Goal: Transaction & Acquisition: Book appointment/travel/reservation

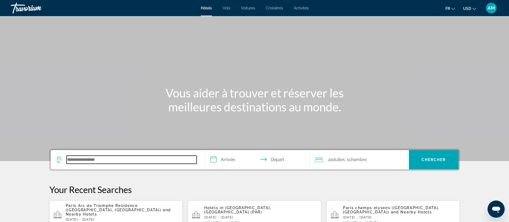
click at [106, 161] on input "Search hotel destination" at bounding box center [132, 160] width 130 height 8
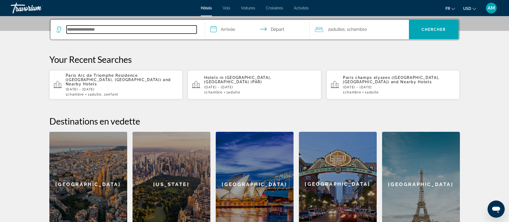
scroll to position [131, 0]
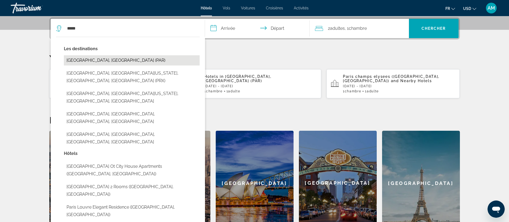
click at [98, 60] on button "[GEOGRAPHIC_DATA], [GEOGRAPHIC_DATA] (PAR)" at bounding box center [132, 60] width 136 height 10
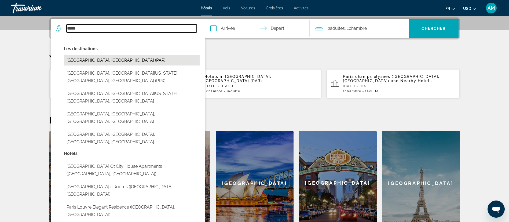
type input "**********"
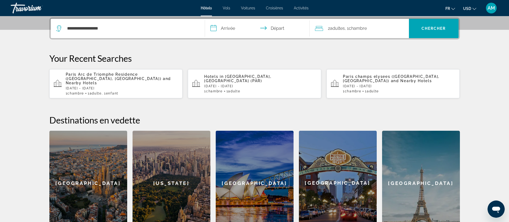
click at [232, 28] on input "**********" at bounding box center [258, 29] width 107 height 21
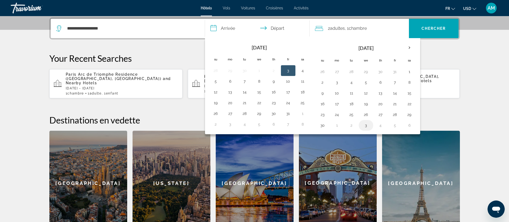
drag, startPoint x: 396, startPoint y: 115, endPoint x: 370, endPoint y: 126, distance: 28.3
click at [396, 115] on button "28" at bounding box center [395, 115] width 9 height 8
click at [323, 127] on button "30" at bounding box center [322, 126] width 9 height 8
type input "**********"
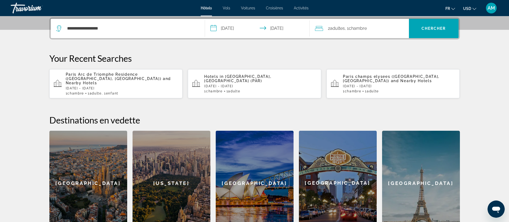
click at [361, 31] on span "Chambre" at bounding box center [358, 28] width 18 height 5
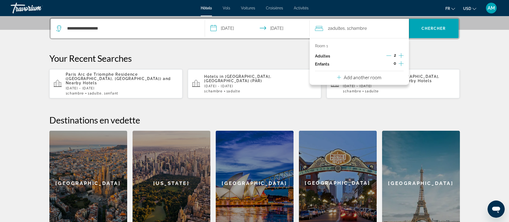
click at [402, 65] on icon "Increment children" at bounding box center [401, 63] width 5 height 6
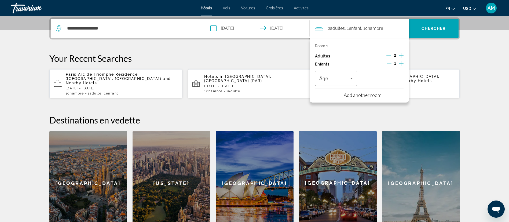
click at [388, 53] on icon "Decrement adults" at bounding box center [388, 55] width 5 height 5
click at [341, 74] on div "Travelers: 1 adult, 1 child" at bounding box center [336, 78] width 34 height 15
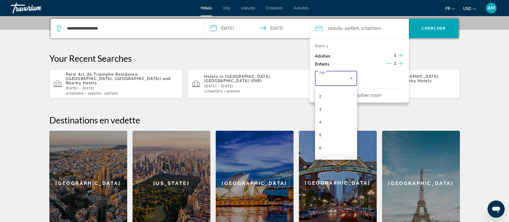
scroll to position [40, 0]
click at [330, 131] on mat-option "6" at bounding box center [336, 131] width 42 height 13
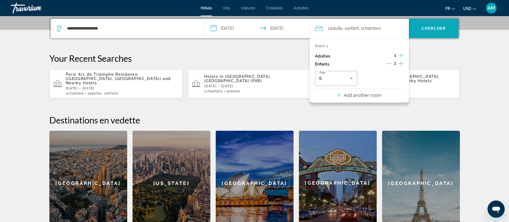
click at [439, 27] on span "Chercher" at bounding box center [434, 28] width 24 height 4
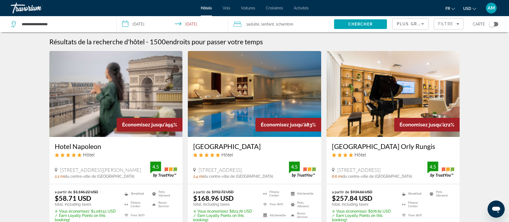
click at [465, 9] on span "USD" at bounding box center [467, 8] width 8 height 4
click at [465, 47] on button "EUR (€)" at bounding box center [459, 49] width 27 height 7
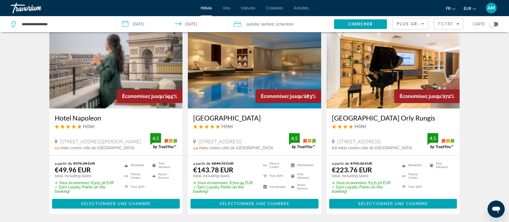
scroll to position [40, 0]
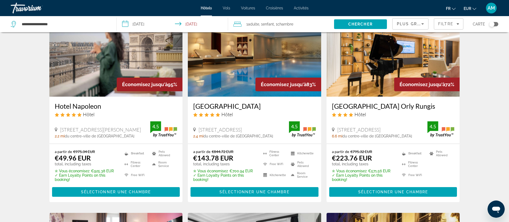
click at [111, 70] on img "Main content" at bounding box center [115, 54] width 133 height 86
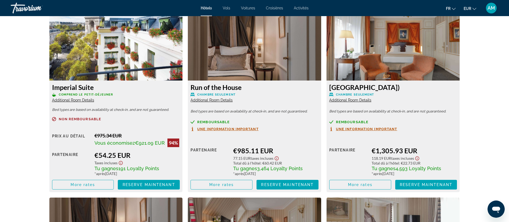
scroll to position [1117, 0]
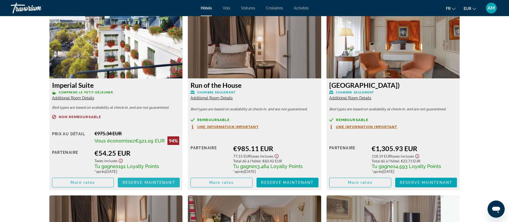
click at [148, 183] on span "Reserve maintenant" at bounding box center [149, 182] width 53 height 4
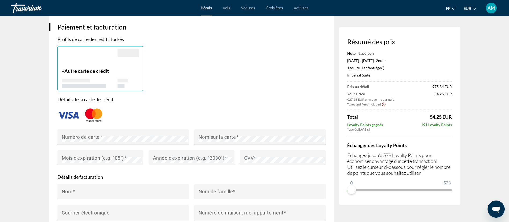
scroll to position [443, 0]
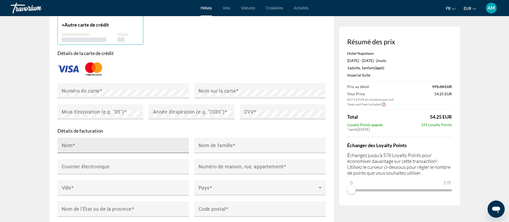
click at [111, 144] on input "Nom" at bounding box center [125, 147] width 126 height 6
type input "**********"
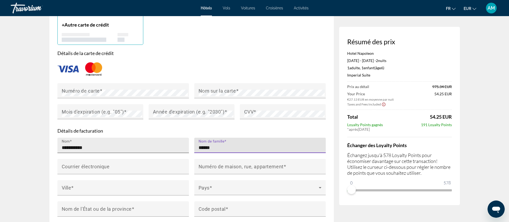
type input "******"
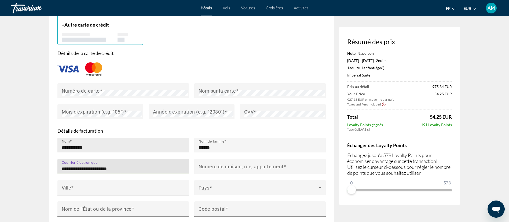
type input "**********"
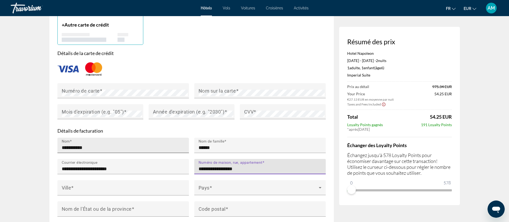
type input "**********"
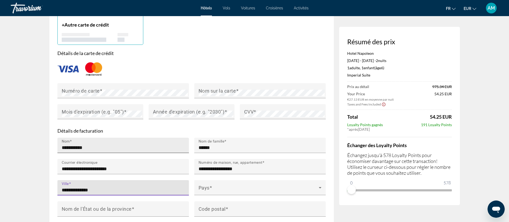
type input "**********"
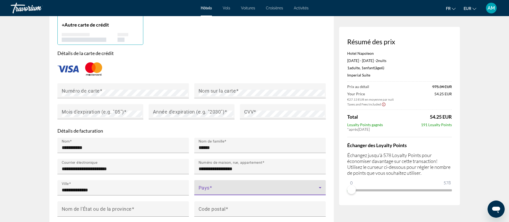
click at [214, 187] on span "Main content" at bounding box center [259, 190] width 120 height 6
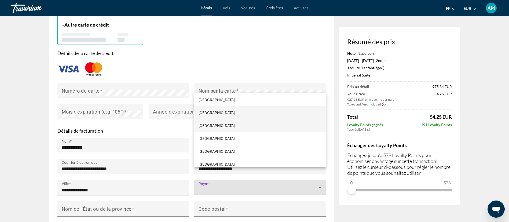
scroll to position [962, 0]
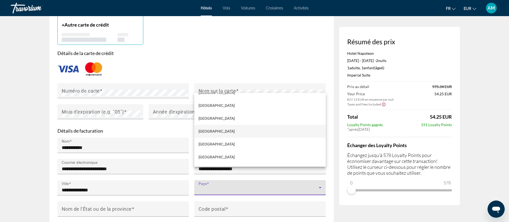
click at [213, 127] on mat-option "[GEOGRAPHIC_DATA]" at bounding box center [260, 131] width 132 height 13
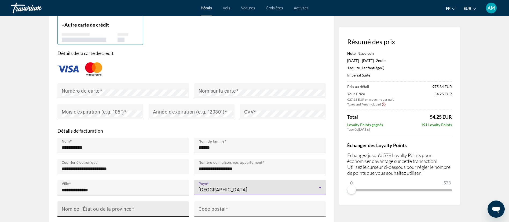
click at [156, 208] on input "Nom de l'État ou de la province" at bounding box center [125, 211] width 126 height 6
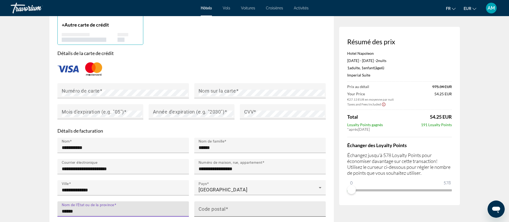
type input "******"
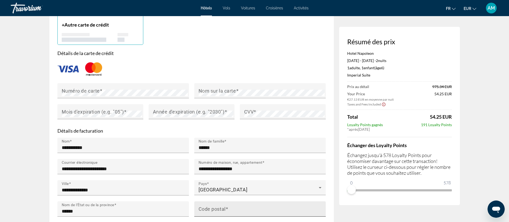
click at [214, 206] on mat-label "Code postal" at bounding box center [212, 209] width 27 height 6
click at [214, 208] on input "Code postal" at bounding box center [262, 211] width 126 height 6
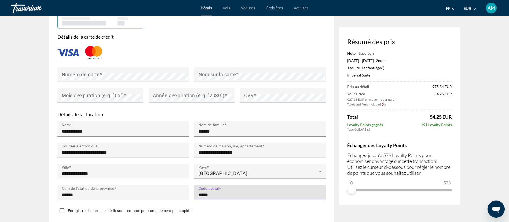
scroll to position [362, 0]
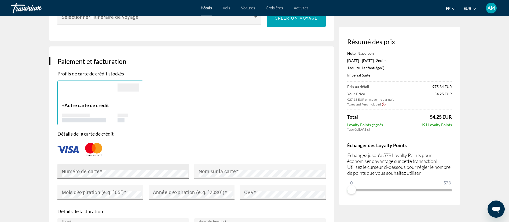
type input "*****"
click at [102, 168] on span "Main content" at bounding box center [101, 171] width 3 height 6
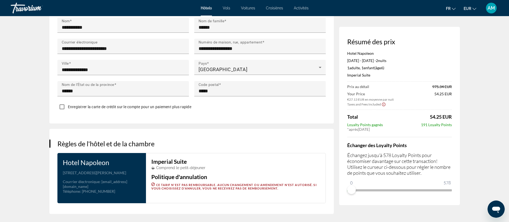
scroll to position [564, 0]
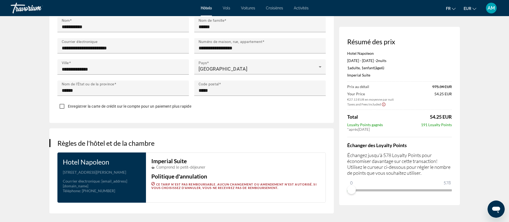
click at [119, 104] on span "Enregistrer la carte de crédit sur le compte pour un paiement plus rapide" at bounding box center [129, 106] width 123 height 4
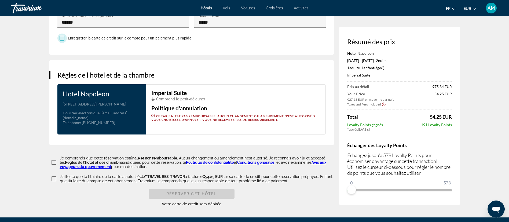
scroll to position [644, 0]
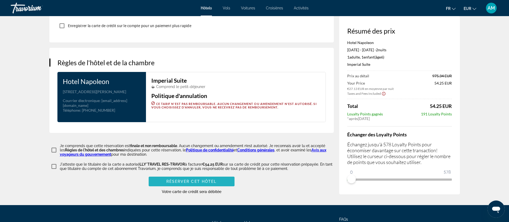
click at [184, 179] on span "Réserver cet hôtel" at bounding box center [191, 181] width 50 height 4
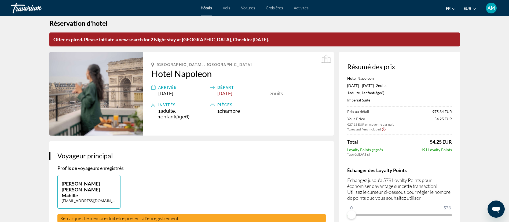
scroll to position [0, 0]
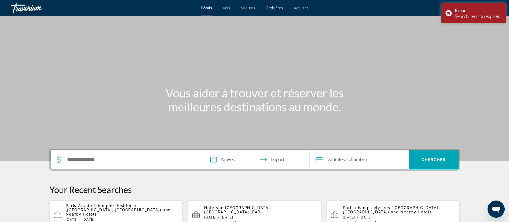
scroll to position [40, 0]
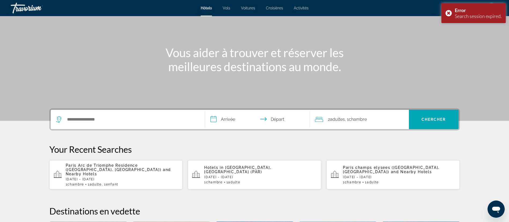
click at [129, 168] on p "Paris Arc de Triomphe Residence ([GEOGRAPHIC_DATA], [GEOGRAPHIC_DATA]) and Near…" at bounding box center [122, 169] width 113 height 13
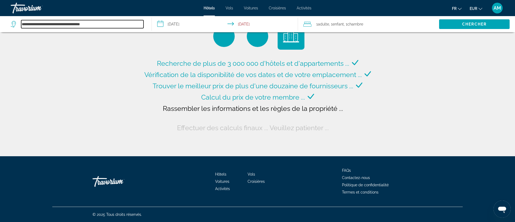
click at [111, 24] on input "**********" at bounding box center [82, 24] width 122 height 8
drag, startPoint x: 123, startPoint y: 26, endPoint x: 0, endPoint y: 45, distance: 124.9
click at [0, 45] on div "**********" at bounding box center [257, 78] width 515 height 156
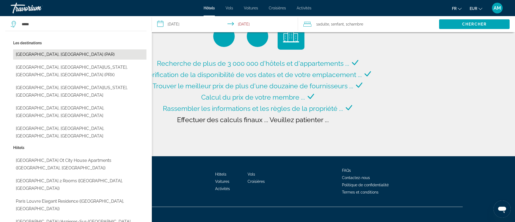
click at [48, 58] on button "[GEOGRAPHIC_DATA], [GEOGRAPHIC_DATA] (PAR)" at bounding box center [79, 54] width 133 height 10
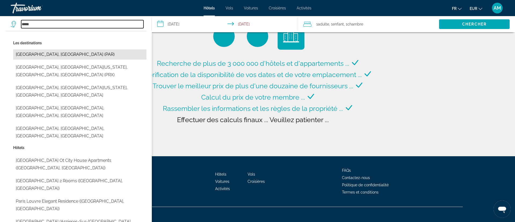
type input "**********"
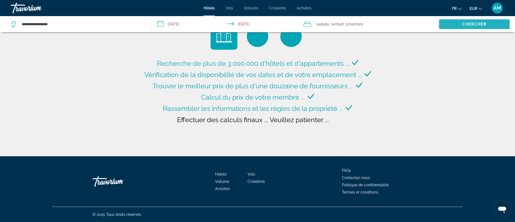
click at [473, 19] on span "Search" at bounding box center [474, 24] width 71 height 13
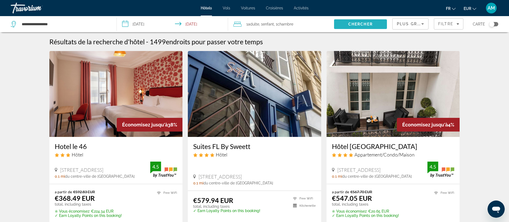
click at [373, 23] on span "Search" at bounding box center [360, 24] width 53 height 13
click at [286, 26] on span "Chambre" at bounding box center [286, 24] width 16 height 4
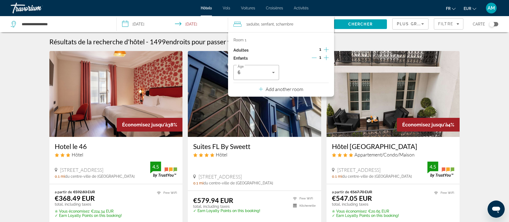
click at [315, 56] on icon "Decrement children" at bounding box center [314, 57] width 5 height 5
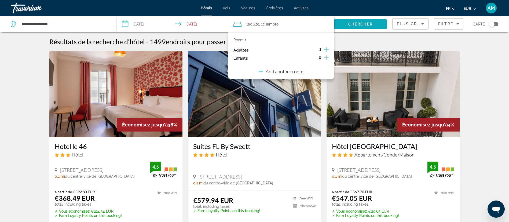
click at [380, 21] on span "Search" at bounding box center [360, 24] width 53 height 13
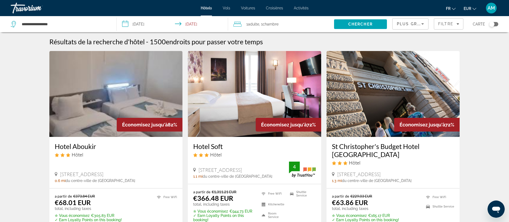
click at [116, 109] on img "Main content" at bounding box center [115, 94] width 133 height 86
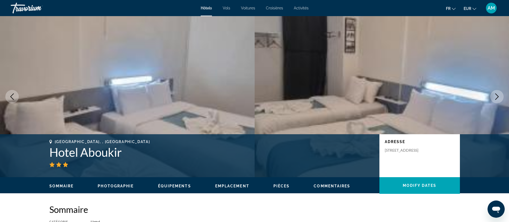
click at [494, 96] on icon "Next image" at bounding box center [497, 96] width 6 height 6
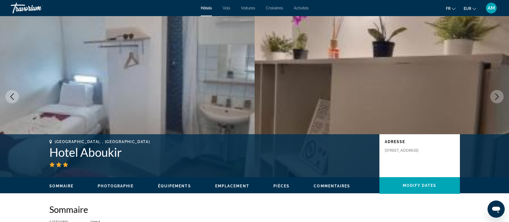
click at [494, 96] on icon "Next image" at bounding box center [497, 96] width 6 height 6
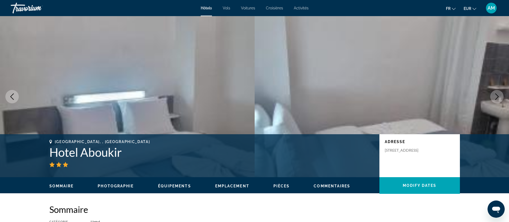
click at [494, 96] on icon "Next image" at bounding box center [497, 96] width 6 height 6
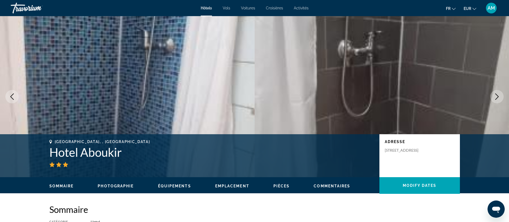
click at [494, 96] on icon "Next image" at bounding box center [497, 96] width 6 height 6
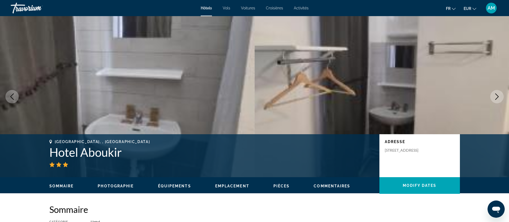
click at [494, 96] on icon "Next image" at bounding box center [497, 96] width 6 height 6
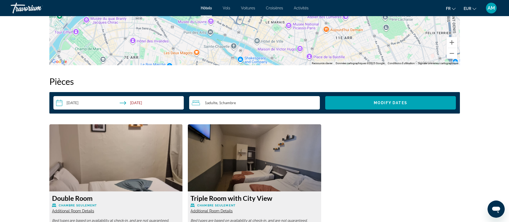
scroll to position [632, 0]
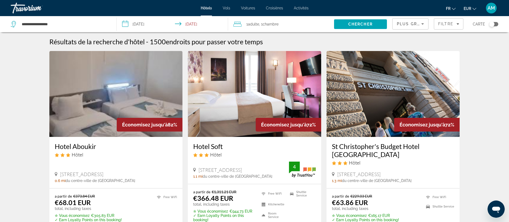
click at [375, 93] on img "Main content" at bounding box center [393, 94] width 133 height 86
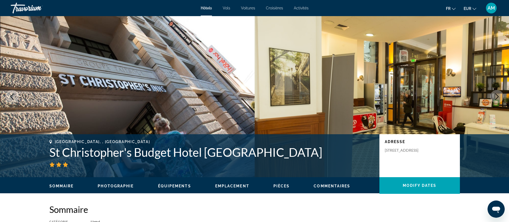
click at [494, 96] on icon "Next image" at bounding box center [497, 96] width 6 height 6
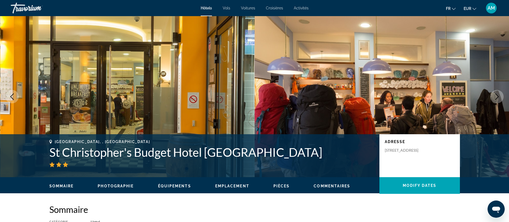
click at [494, 96] on icon "Next image" at bounding box center [497, 96] width 6 height 6
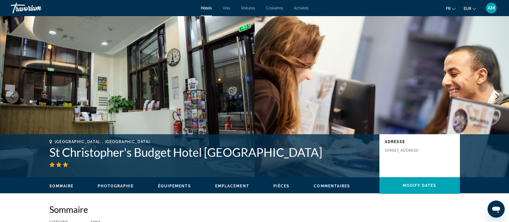
click at [494, 96] on icon "Next image" at bounding box center [497, 96] width 6 height 6
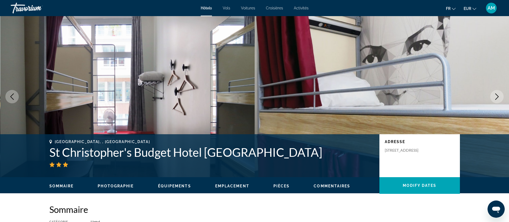
click at [494, 96] on icon "Next image" at bounding box center [497, 96] width 6 height 6
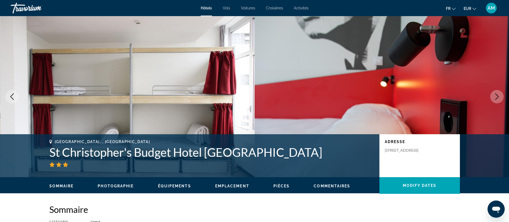
click at [494, 96] on icon "Next image" at bounding box center [497, 96] width 6 height 6
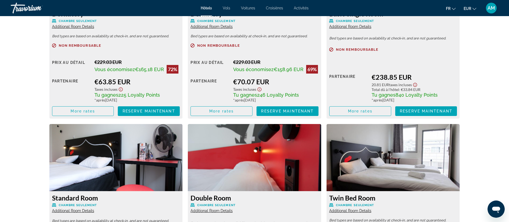
scroll to position [845, 0]
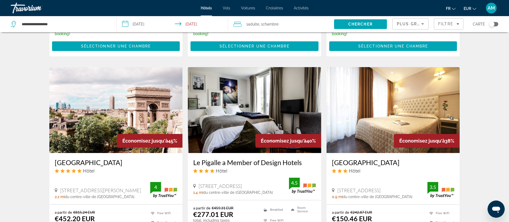
scroll to position [443, 0]
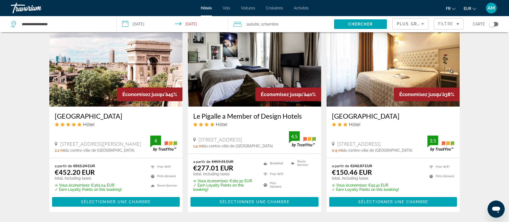
click at [406, 27] on div "Plus grandes économies" at bounding box center [410, 26] width 27 height 15
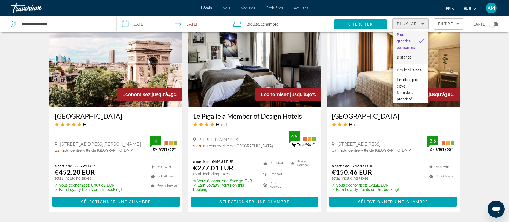
click at [406, 57] on span "Distance" at bounding box center [404, 57] width 14 height 4
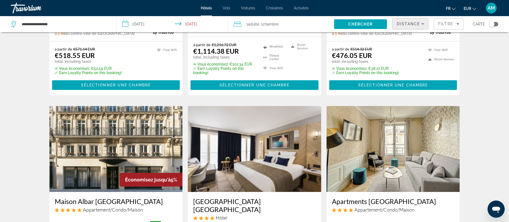
scroll to position [161, 0]
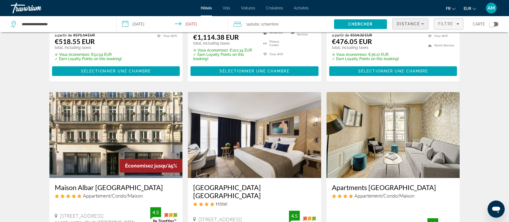
click at [445, 23] on span "Filtre" at bounding box center [445, 24] width 15 height 4
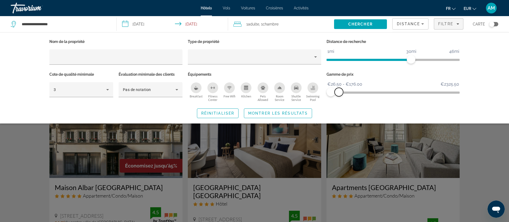
drag, startPoint x: 454, startPoint y: 92, endPoint x: 339, endPoint y: 93, distance: 115.4
click at [339, 93] on span "ngx-slider-max" at bounding box center [339, 92] width 9 height 9
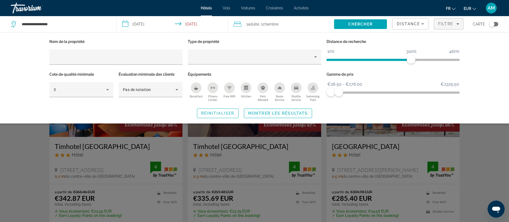
click at [302, 113] on span "Montrer les résultats" at bounding box center [278, 113] width 60 height 4
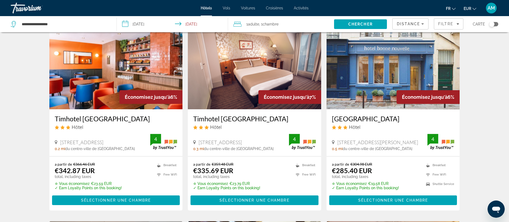
scroll to position [40, 0]
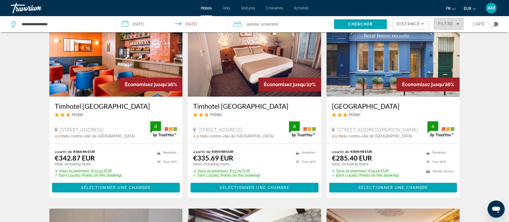
drag, startPoint x: 455, startPoint y: 21, endPoint x: 454, endPoint y: 30, distance: 8.1
click at [455, 21] on button "Filtre" at bounding box center [449, 23] width 30 height 11
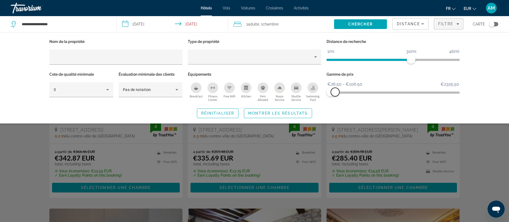
drag, startPoint x: 340, startPoint y: 90, endPoint x: 335, endPoint y: 91, distance: 5.1
click at [335, 91] on span "ngx-slider-max" at bounding box center [335, 92] width 9 height 9
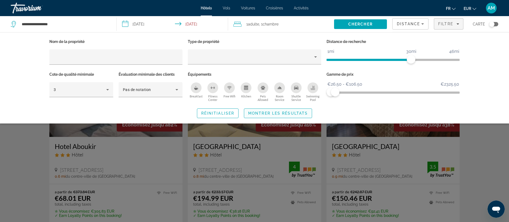
click at [302, 111] on span "Montrer les résultats" at bounding box center [278, 113] width 60 height 4
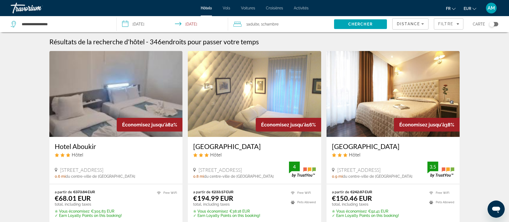
click at [300, 24] on div "1 Adulte Adultes , 1 Chambre pièces" at bounding box center [283, 24] width 101 height 8
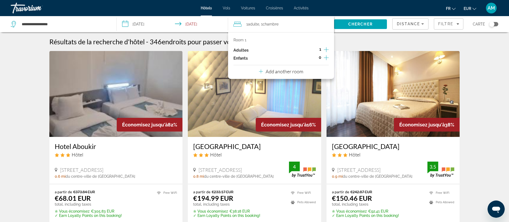
click at [327, 50] on icon "Increment adults" at bounding box center [326, 49] width 5 height 6
click at [359, 25] on span "Chercher" at bounding box center [360, 24] width 24 height 4
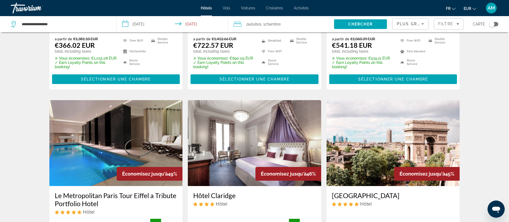
scroll to position [242, 0]
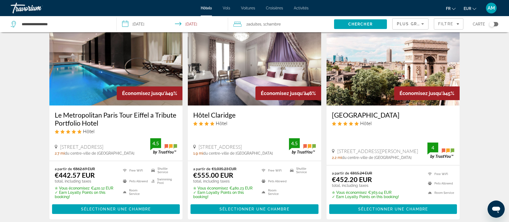
click at [125, 67] on img "Main content" at bounding box center [115, 63] width 133 height 86
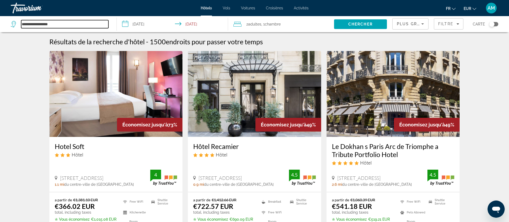
click at [64, 20] on input "**********" at bounding box center [64, 24] width 87 height 8
drag, startPoint x: 71, startPoint y: 24, endPoint x: 0, endPoint y: 25, distance: 71.1
click at [0, 25] on app-destination-search "**********" at bounding box center [58, 24] width 117 height 16
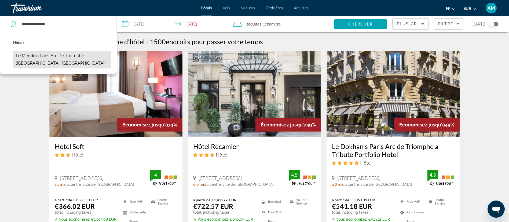
click at [57, 54] on button "Le Meridien Paris Arc De Triomphe (Paris, FR)" at bounding box center [62, 60] width 98 height 18
type input "**********"
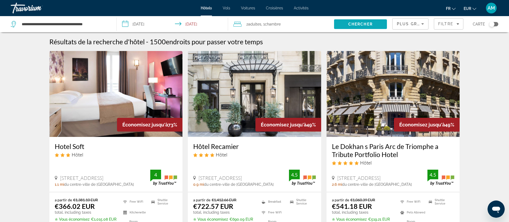
click at [353, 23] on span "Chercher" at bounding box center [360, 24] width 24 height 4
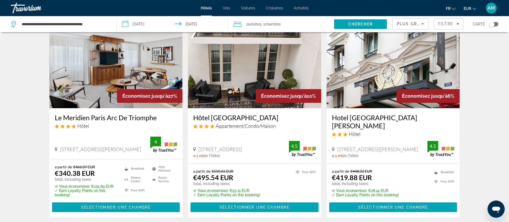
scroll to position [40, 0]
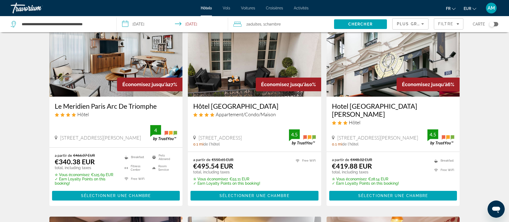
click at [85, 72] on img "Main content" at bounding box center [115, 54] width 133 height 86
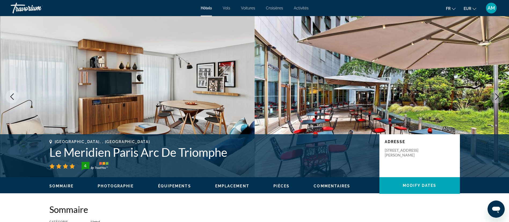
click at [497, 97] on icon "Next image" at bounding box center [497, 96] width 6 height 6
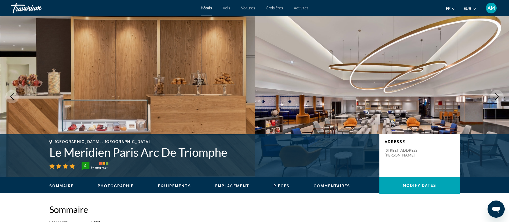
click at [496, 97] on icon "Next image" at bounding box center [497, 96] width 6 height 6
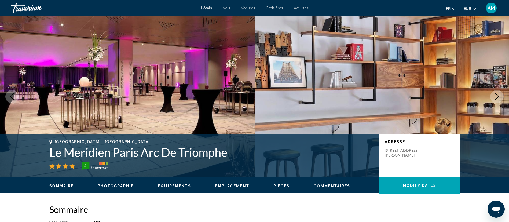
click at [496, 97] on icon "Next image" at bounding box center [497, 96] width 6 height 6
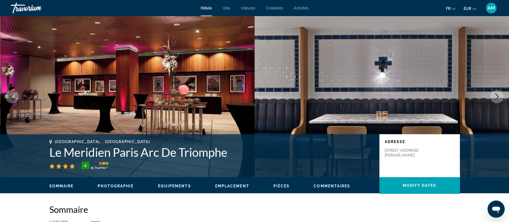
click at [496, 97] on icon "Next image" at bounding box center [497, 96] width 6 height 6
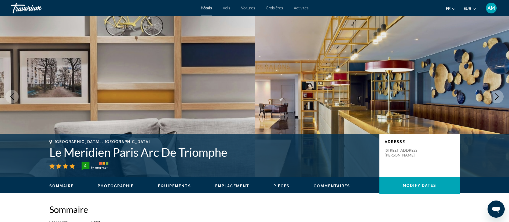
click at [496, 97] on icon "Next image" at bounding box center [497, 96] width 6 height 6
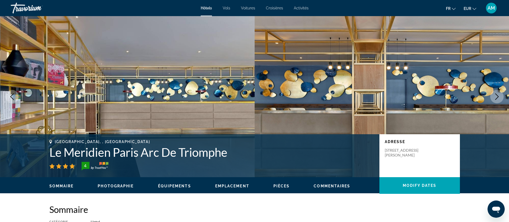
click at [496, 97] on icon "Next image" at bounding box center [497, 96] width 6 height 6
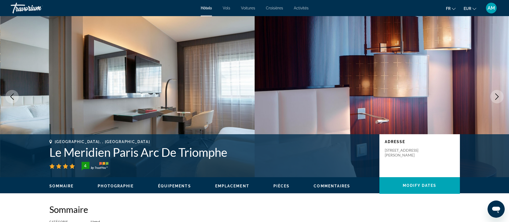
click at [496, 97] on icon "Next image" at bounding box center [497, 96] width 6 height 6
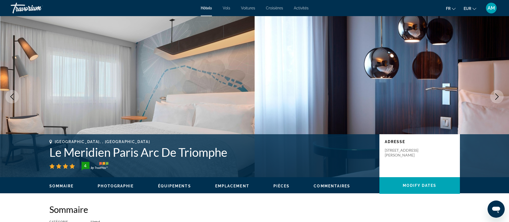
click at [496, 97] on icon "Next image" at bounding box center [497, 96] width 6 height 6
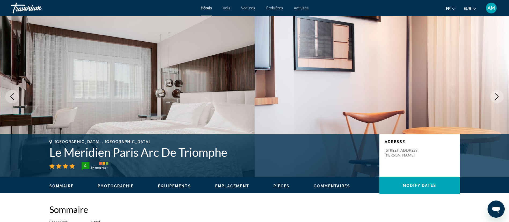
click at [496, 97] on icon "Next image" at bounding box center [497, 96] width 6 height 6
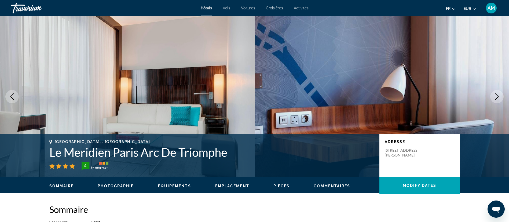
click at [496, 97] on icon "Next image" at bounding box center [497, 96] width 6 height 6
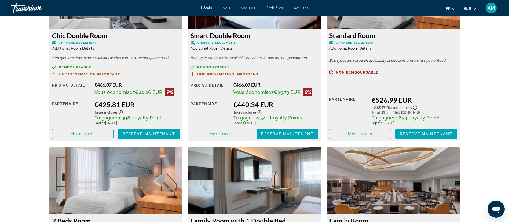
scroll to position [1087, 0]
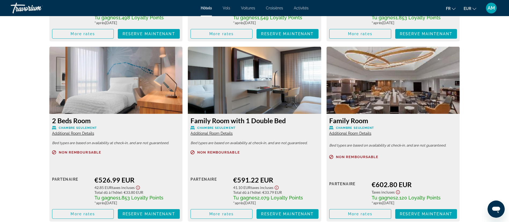
click at [359, 133] on span "Additional Room Details" at bounding box center [350, 133] width 42 height 4
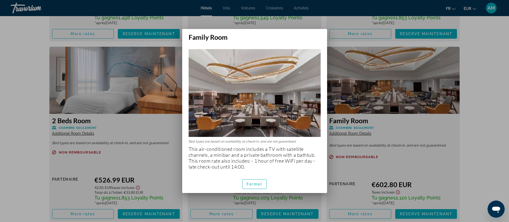
scroll to position [0, 0]
click at [253, 184] on span "Fermer" at bounding box center [255, 184] width 16 height 4
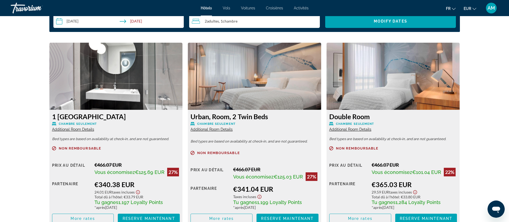
scroll to position [725, 0]
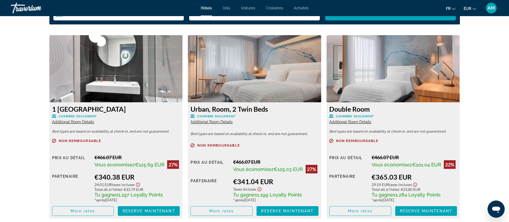
click at [218, 123] on span "Additional Room Details" at bounding box center [212, 122] width 42 height 4
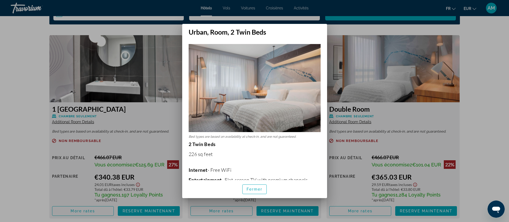
scroll to position [0, 0]
click at [259, 189] on span "Fermer" at bounding box center [255, 189] width 16 height 4
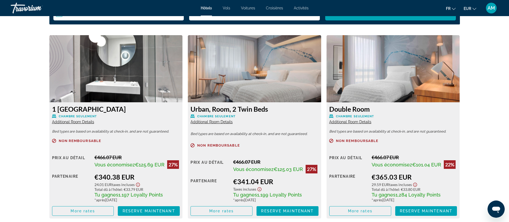
scroll to position [725, 0]
click at [83, 122] on span "Additional Room Details" at bounding box center [73, 122] width 42 height 4
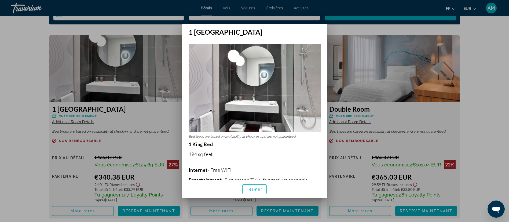
scroll to position [0, 0]
click at [257, 188] on span "Fermer" at bounding box center [255, 189] width 16 height 4
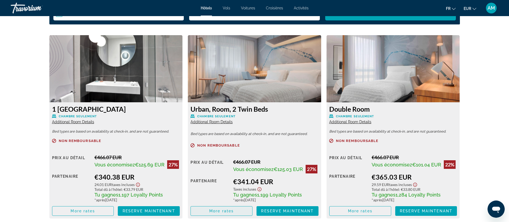
scroll to position [725, 0]
click at [219, 209] on span "More rates" at bounding box center [221, 211] width 24 height 4
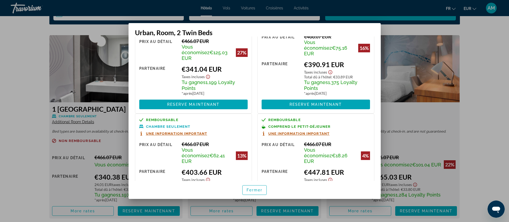
scroll to position [0, 0]
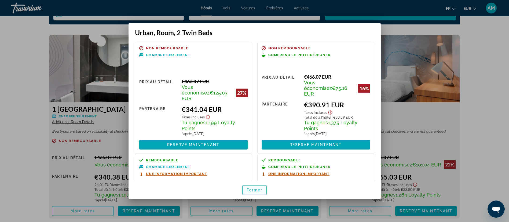
click at [246, 191] on span "button" at bounding box center [255, 190] width 24 height 13
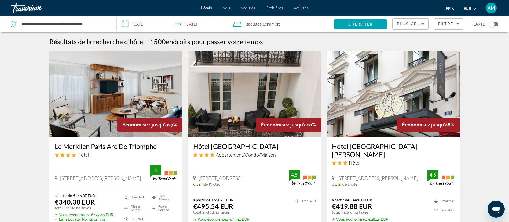
click at [290, 21] on div "2 Adulte Adultes , 1 Chambre pièces" at bounding box center [283, 24] width 101 height 8
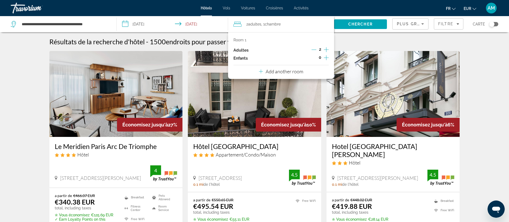
click at [326, 58] on icon "Increment children" at bounding box center [326, 57] width 5 height 6
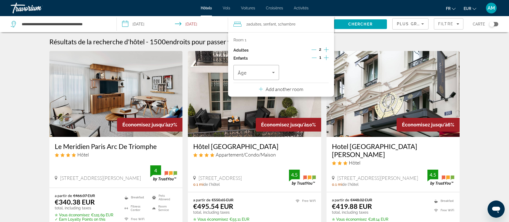
click at [314, 50] on icon "Decrement adults" at bounding box center [314, 49] width 5 height 5
click at [314, 57] on icon "Decrement children" at bounding box center [314, 57] width 5 height 5
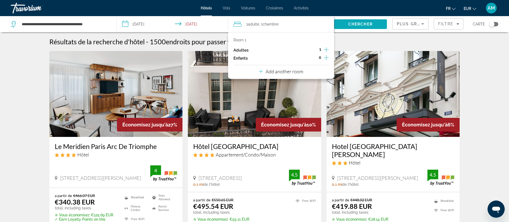
click at [361, 20] on span "Search" at bounding box center [360, 24] width 53 height 13
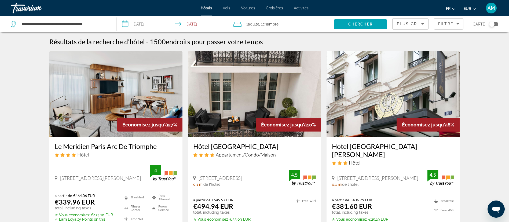
click at [267, 24] on span "Chambre" at bounding box center [271, 24] width 16 height 4
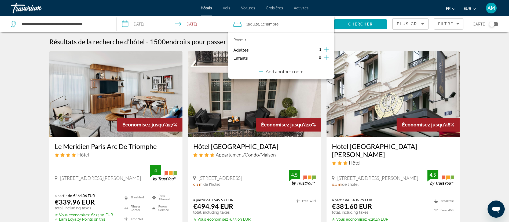
click at [326, 57] on icon "Increment children" at bounding box center [326, 57] width 5 height 5
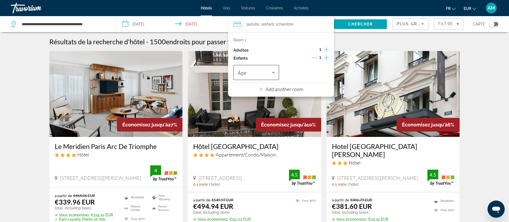
click at [262, 71] on span "Travelers: 1 adult, 1 child" at bounding box center [255, 72] width 34 height 6
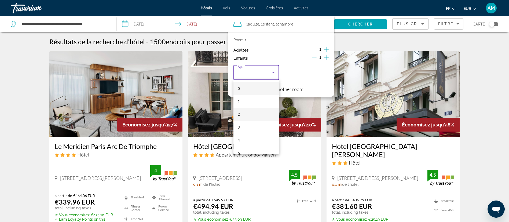
scroll to position [40, 0]
click at [250, 121] on mat-option "6" at bounding box center [256, 125] width 46 height 13
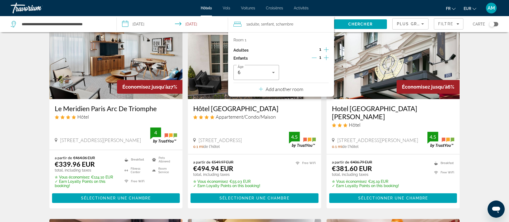
scroll to position [81, 0]
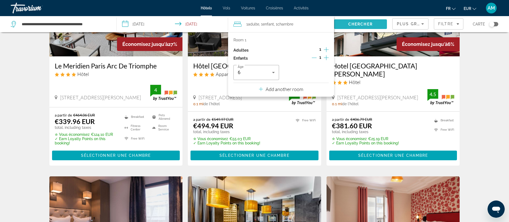
click at [363, 23] on span "Chercher" at bounding box center [360, 24] width 24 height 4
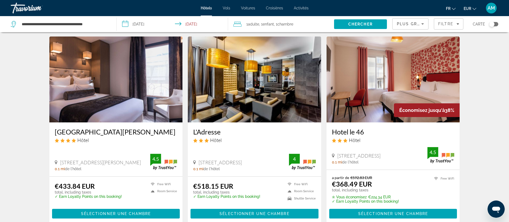
scroll to position [114, 0]
